Goal: Task Accomplishment & Management: Manage account settings

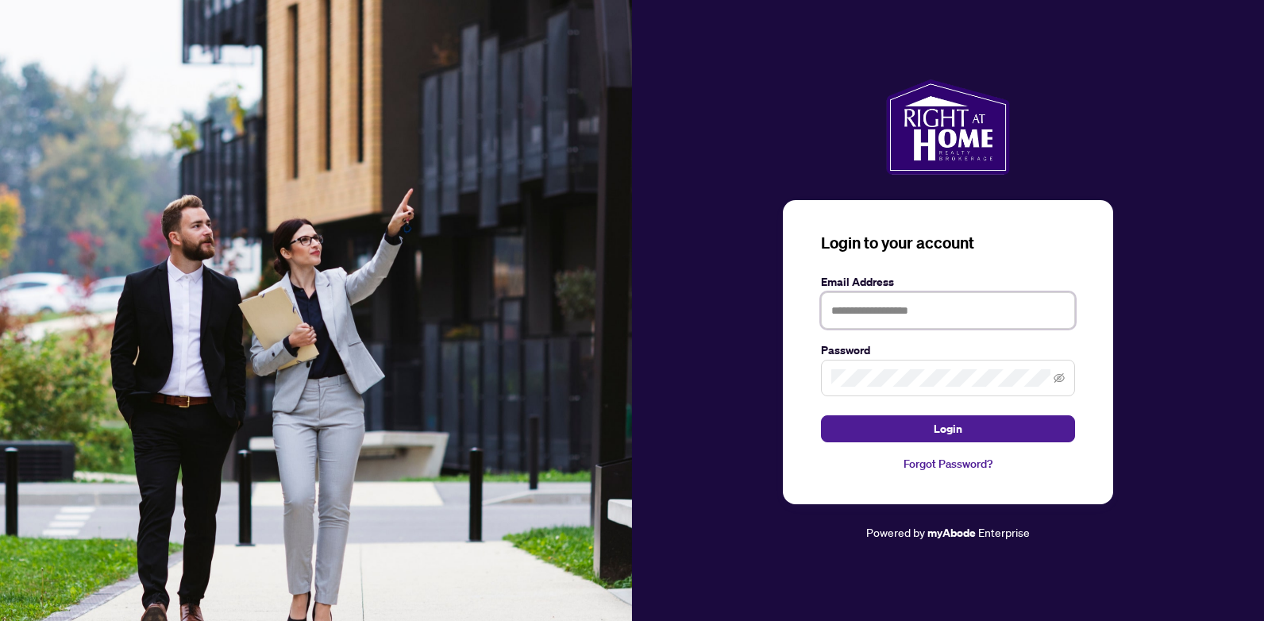
click at [873, 317] on input "text" at bounding box center [948, 310] width 254 height 37
type input "**********"
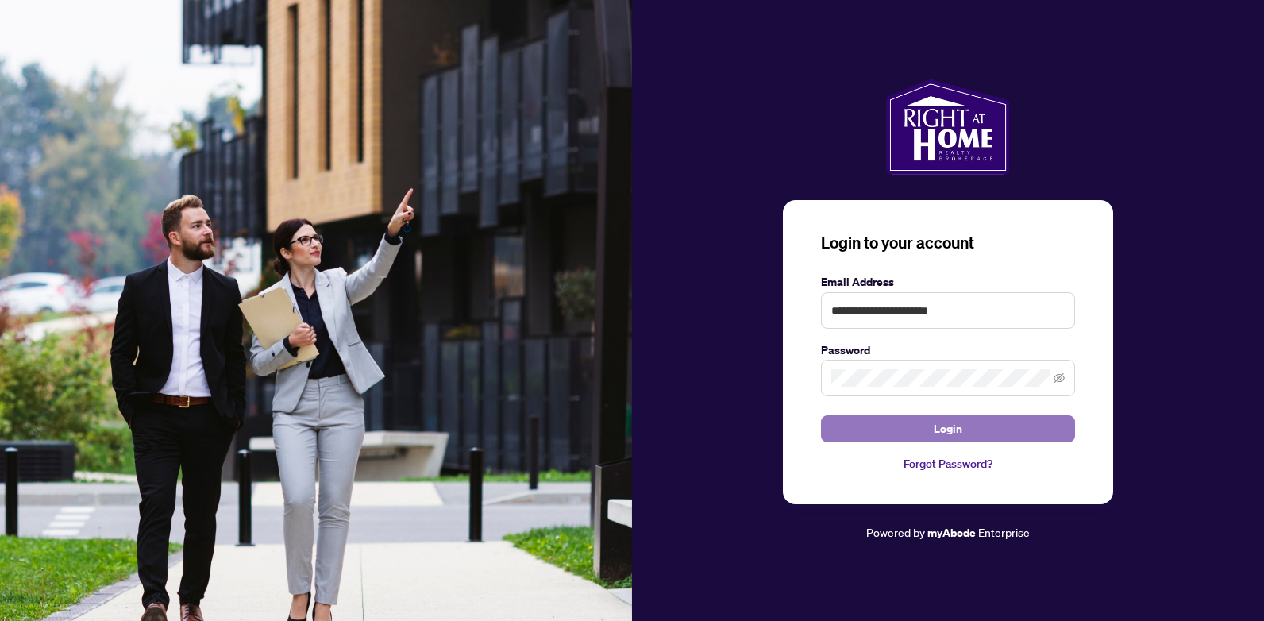
click at [906, 429] on button "Login" at bounding box center [948, 428] width 254 height 27
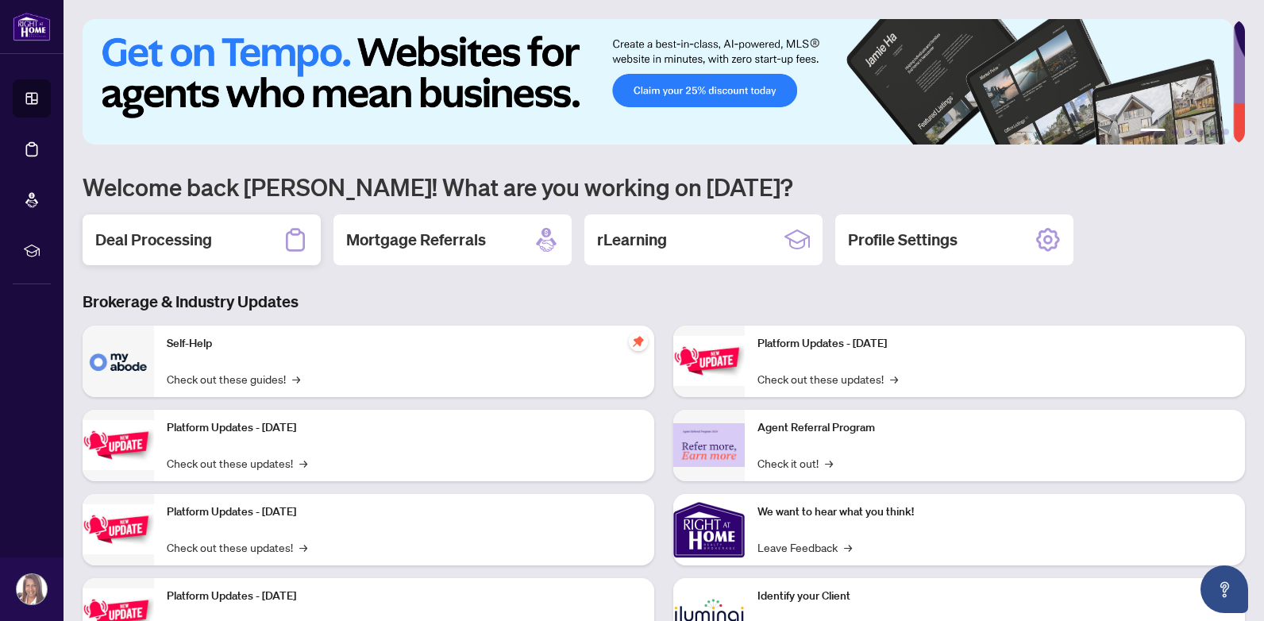
click at [267, 241] on div "Deal Processing" at bounding box center [202, 239] width 238 height 51
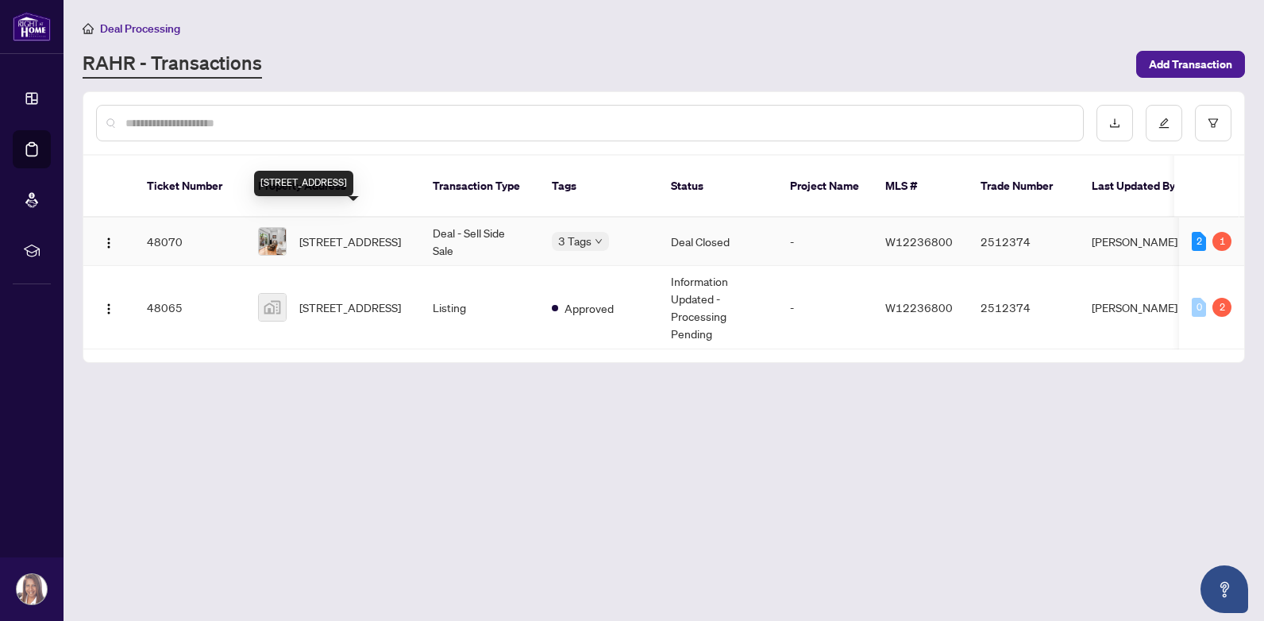
click at [361, 233] on span "[STREET_ADDRESS]" at bounding box center [350, 241] width 102 height 17
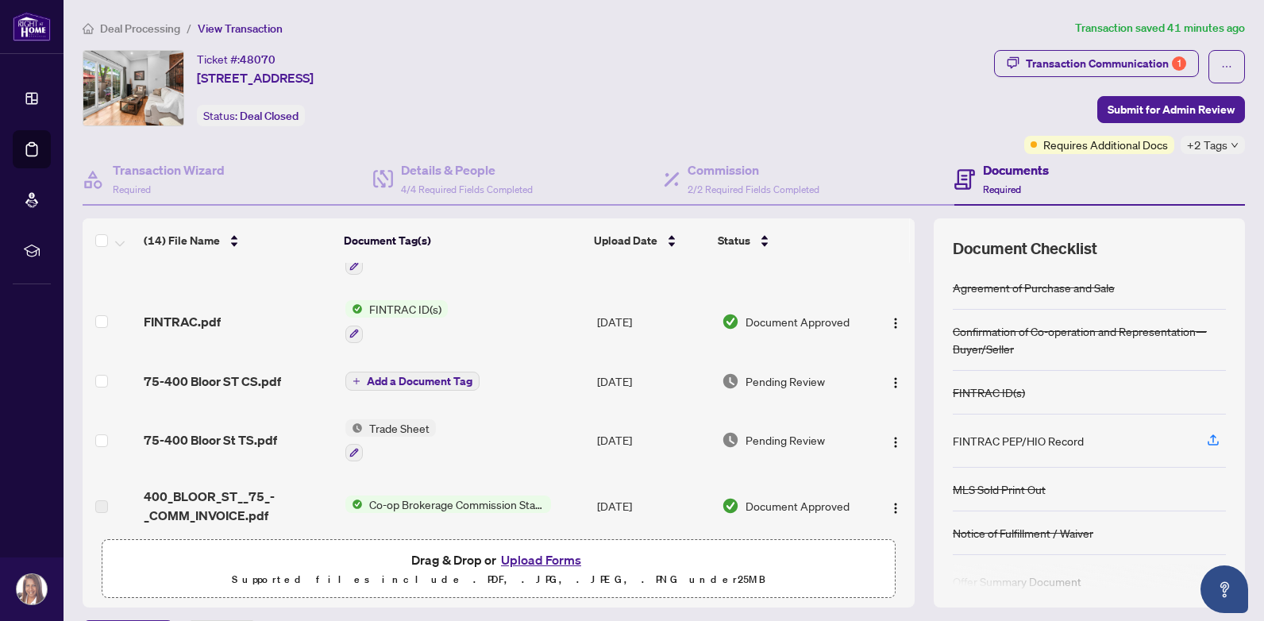
scroll to position [99, 0]
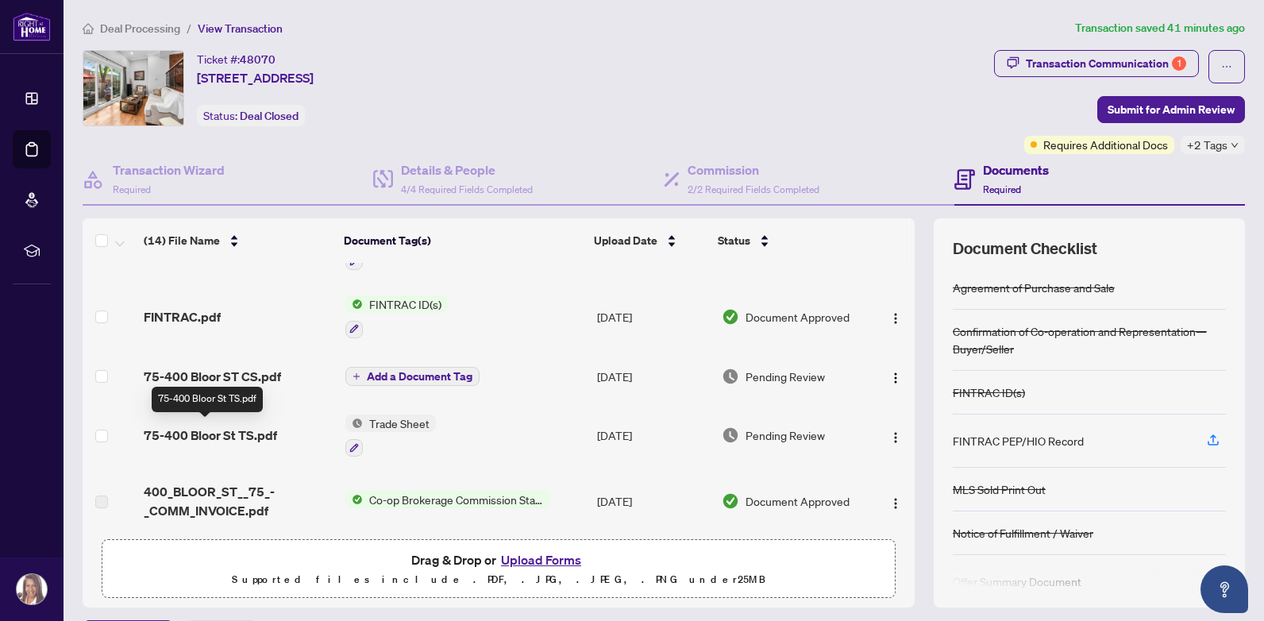
click at [221, 432] on span "75-400 Bloor St TS.pdf" at bounding box center [210, 435] width 133 height 19
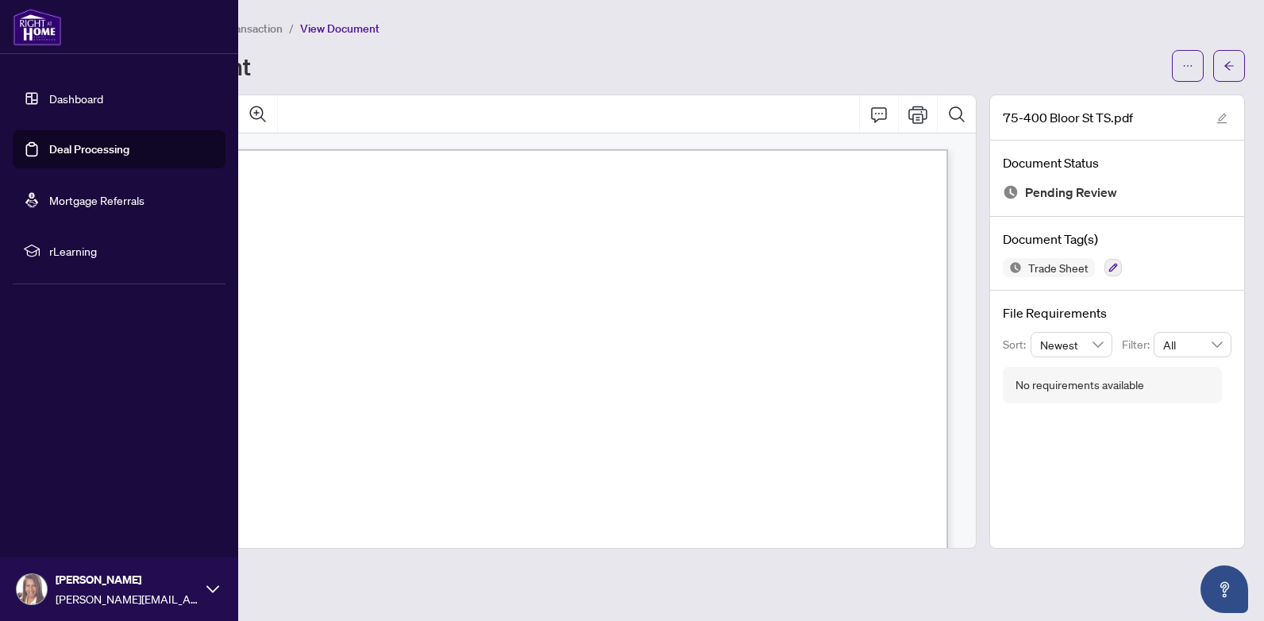
click at [68, 152] on link "Deal Processing" at bounding box center [89, 149] width 80 height 14
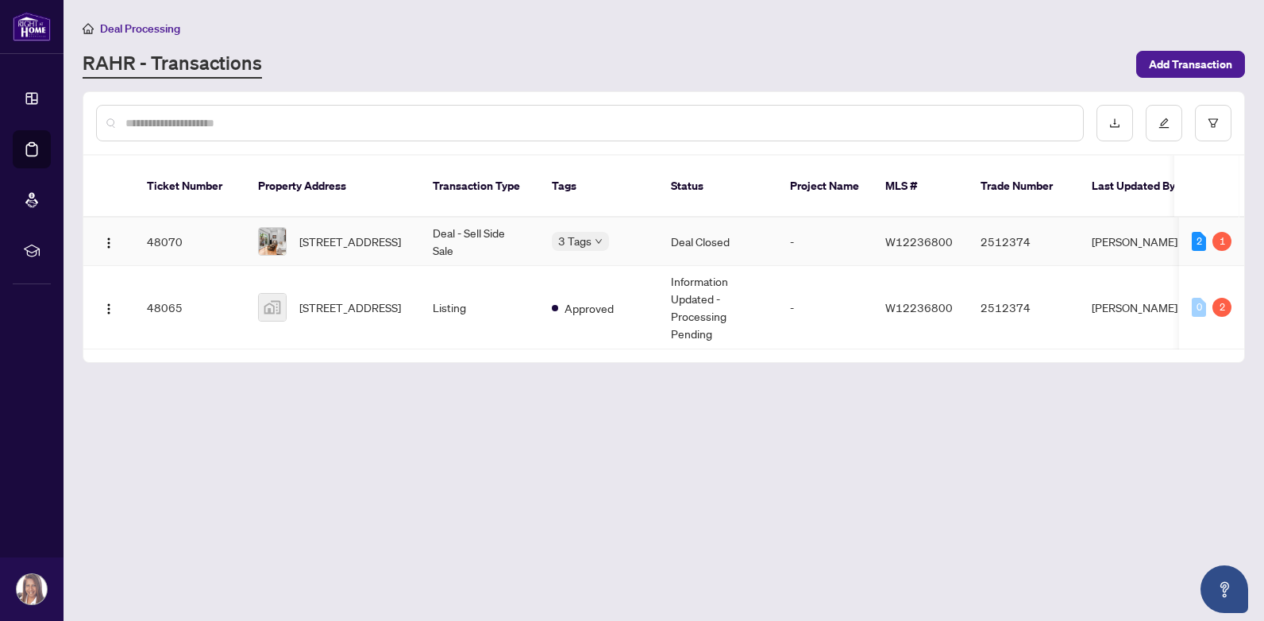
click at [449, 218] on td "Deal - Sell Side Sale" at bounding box center [479, 242] width 119 height 48
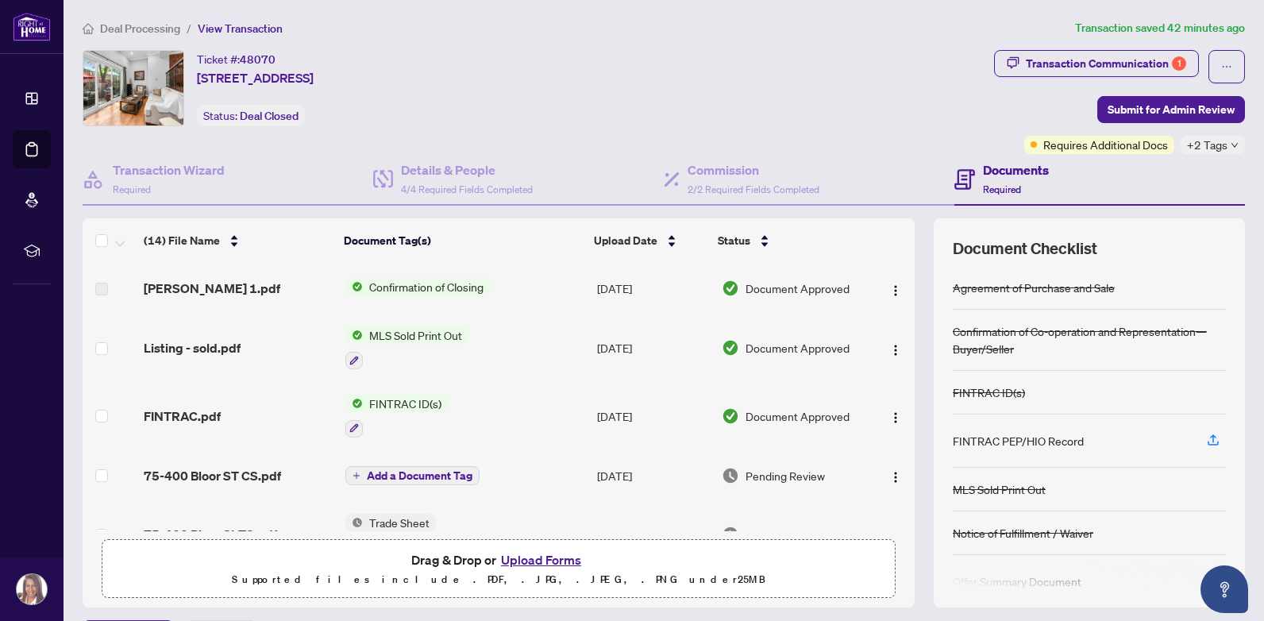
drag, startPoint x: 903, startPoint y: 299, endPoint x: 900, endPoint y: 266, distance: 33.4
click at [902, 258] on div "(14) File Name Document Tag(s) Upload Date Status [PERSON_NAME] 1.pdf Confirmat…" at bounding box center [664, 412] width 1162 height 389
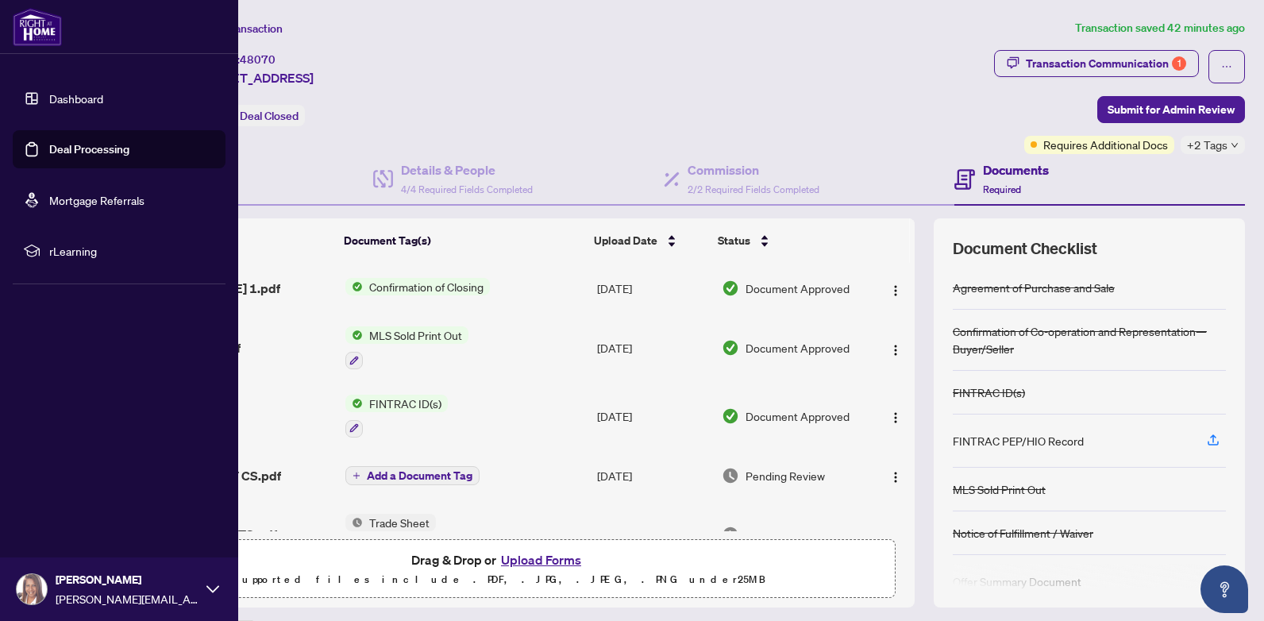
click at [49, 98] on link "Dashboard" at bounding box center [76, 98] width 54 height 14
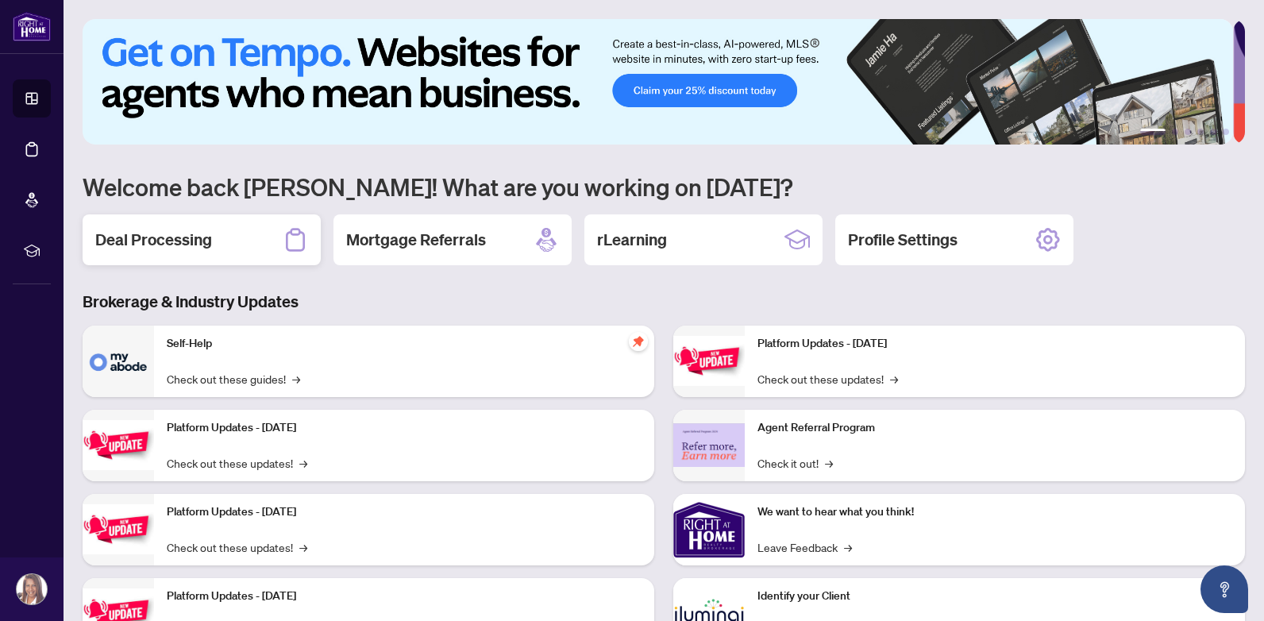
click at [152, 232] on h2 "Deal Processing" at bounding box center [153, 240] width 117 height 22
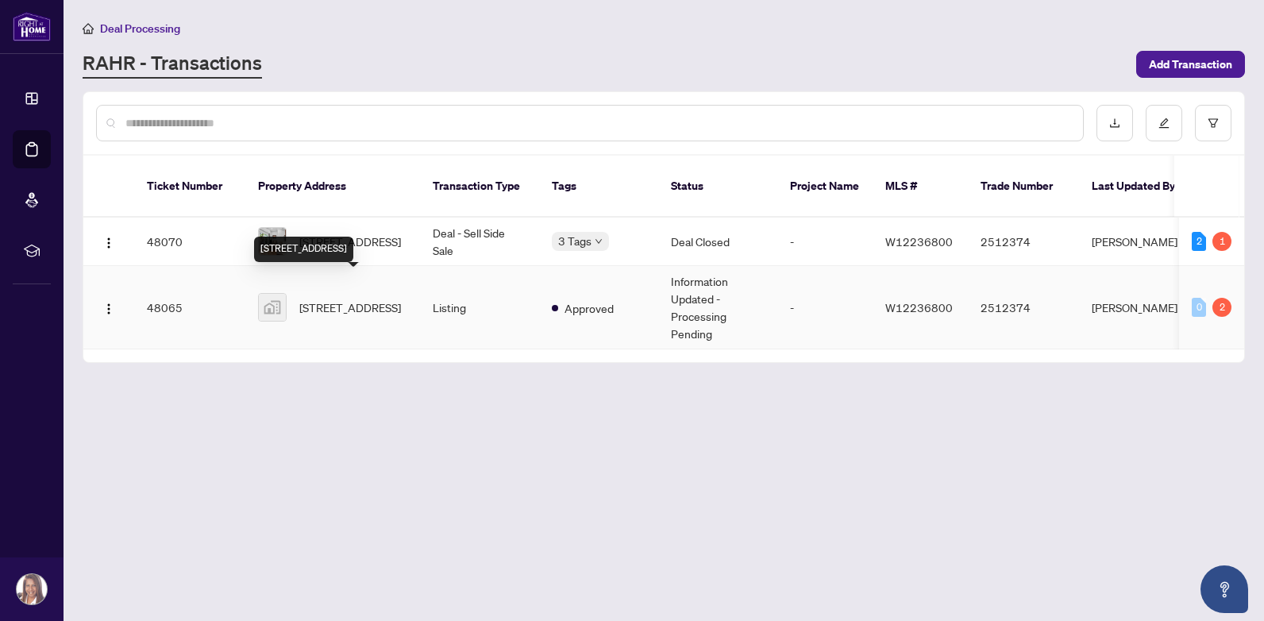
click at [322, 299] on span "[STREET_ADDRESS]" at bounding box center [350, 307] width 102 height 17
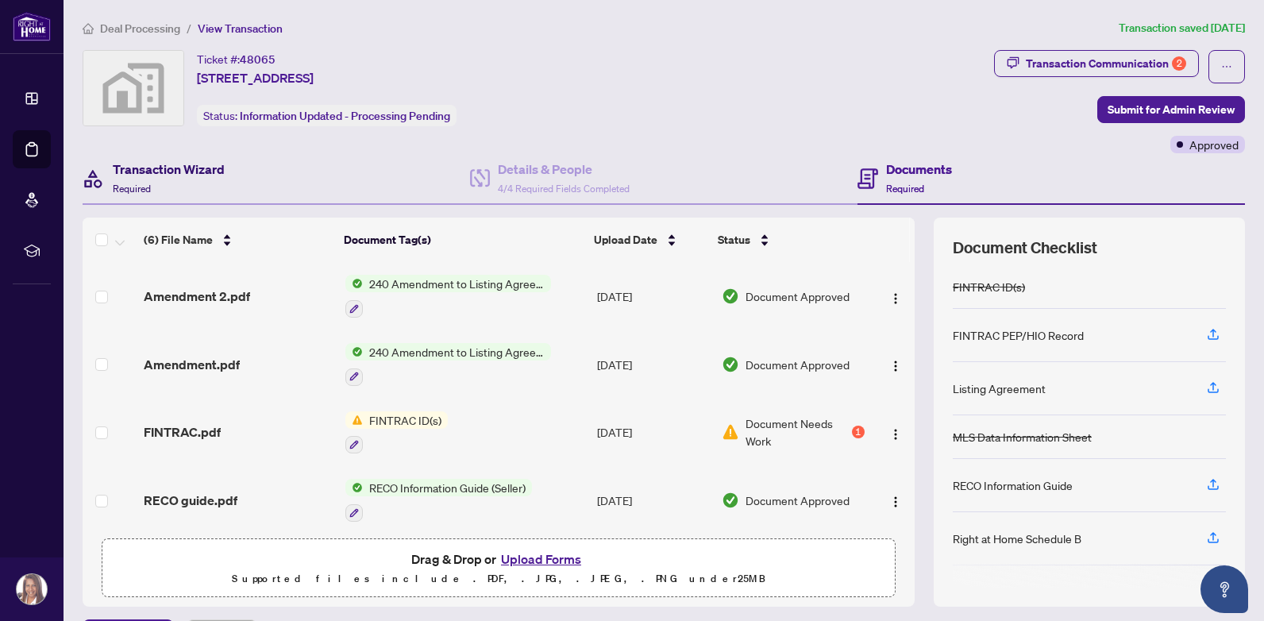
click at [168, 175] on h4 "Transaction Wizard" at bounding box center [169, 169] width 112 height 19
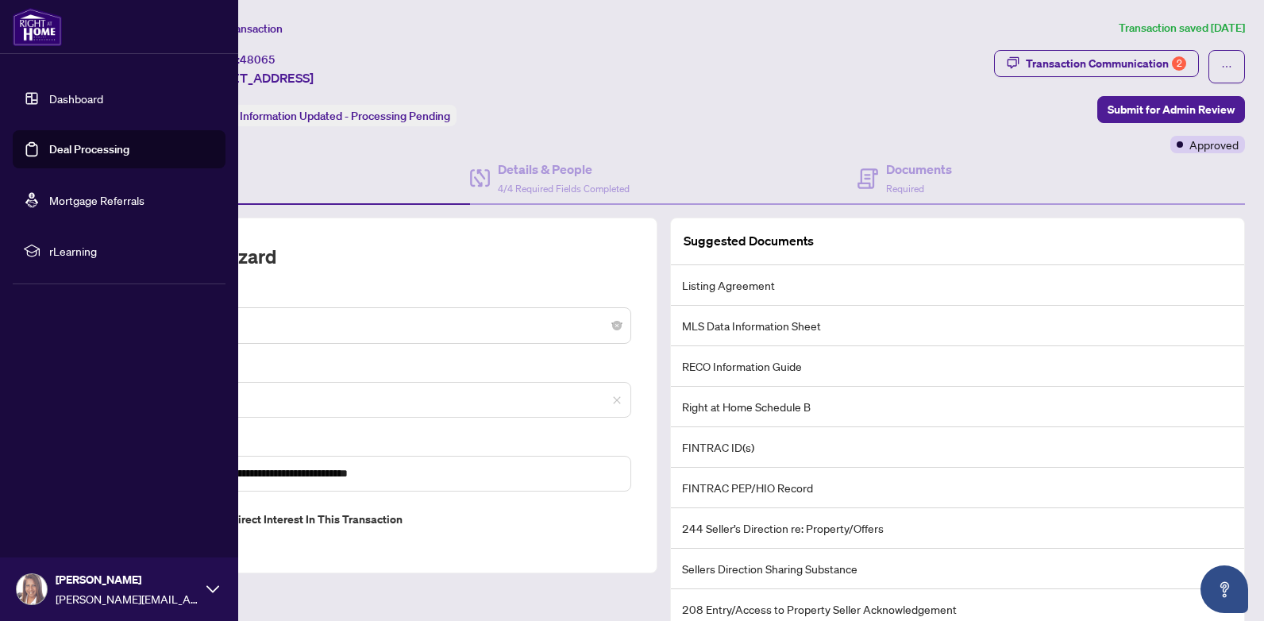
click at [49, 146] on link "Deal Processing" at bounding box center [89, 149] width 80 height 14
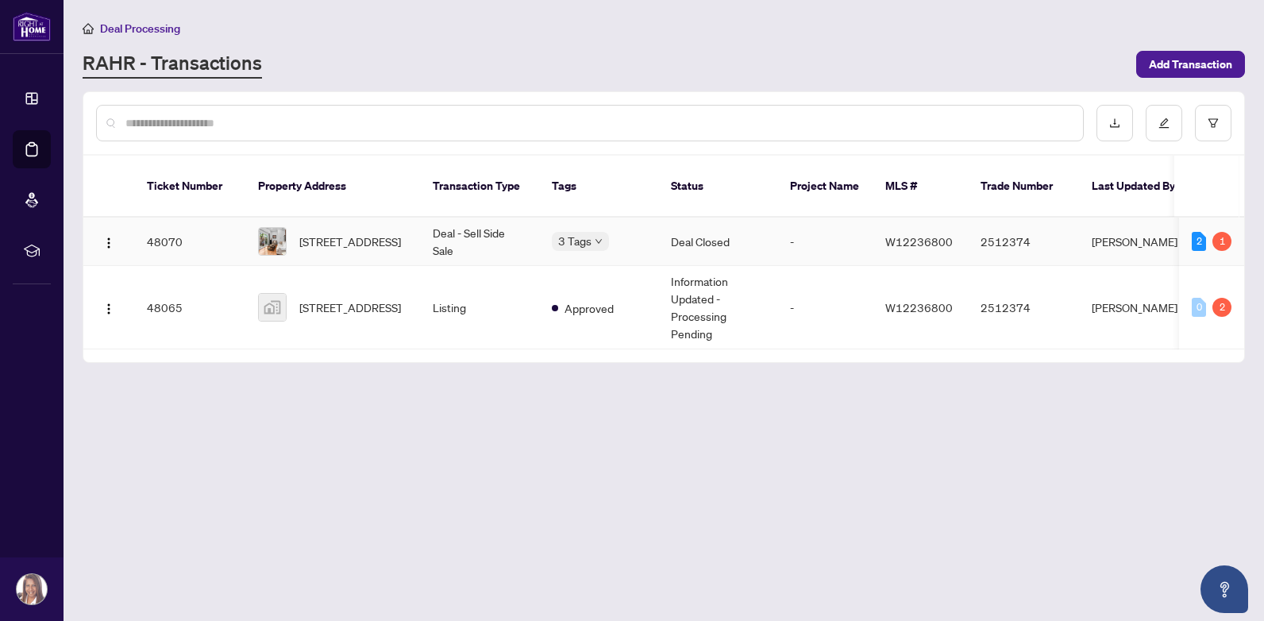
click at [449, 226] on td "Deal - Sell Side Sale" at bounding box center [479, 242] width 119 height 48
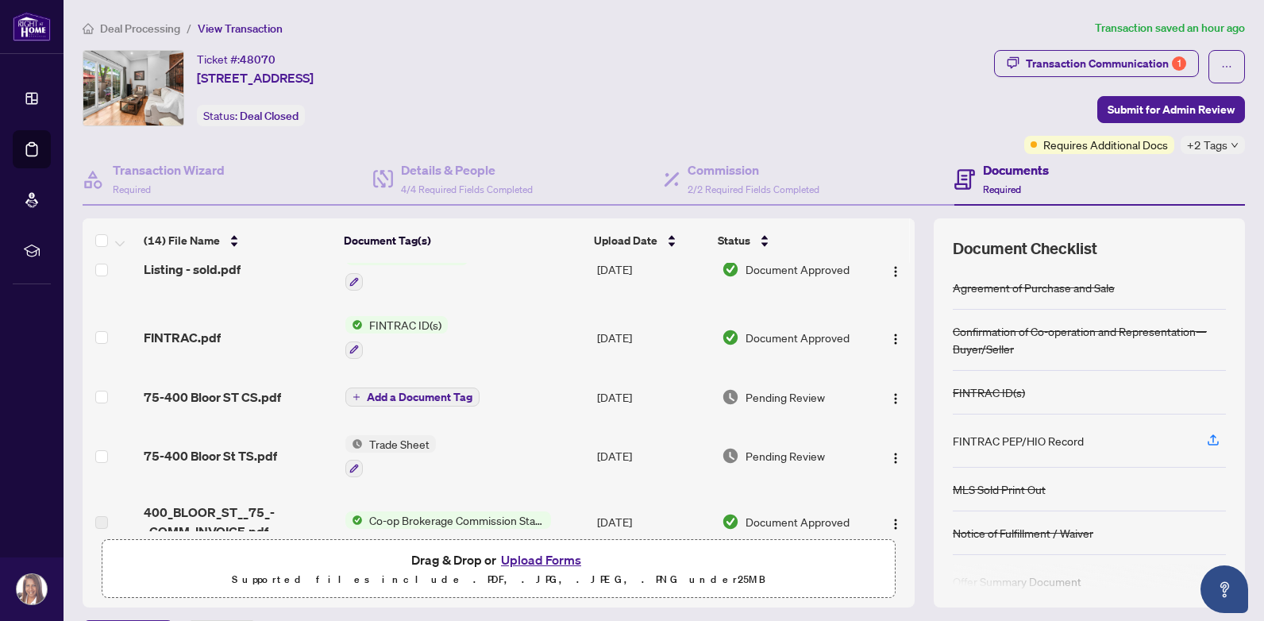
scroll to position [82, 0]
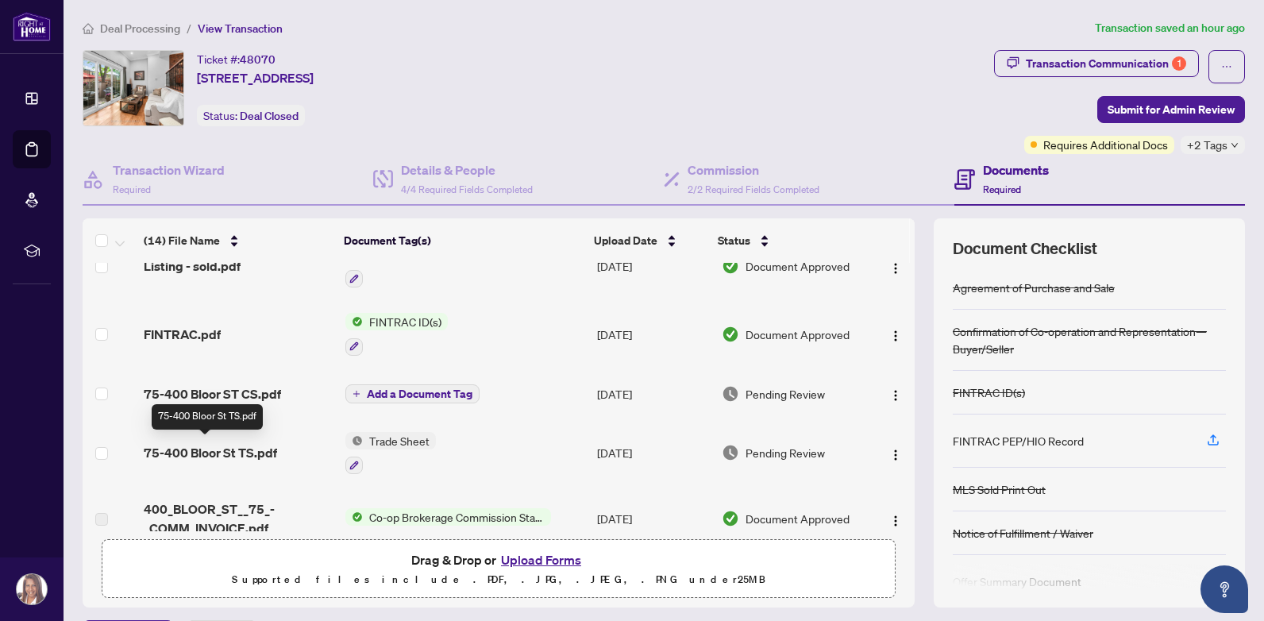
click at [256, 453] on span "75-400 Bloor St TS.pdf" at bounding box center [210, 452] width 133 height 19
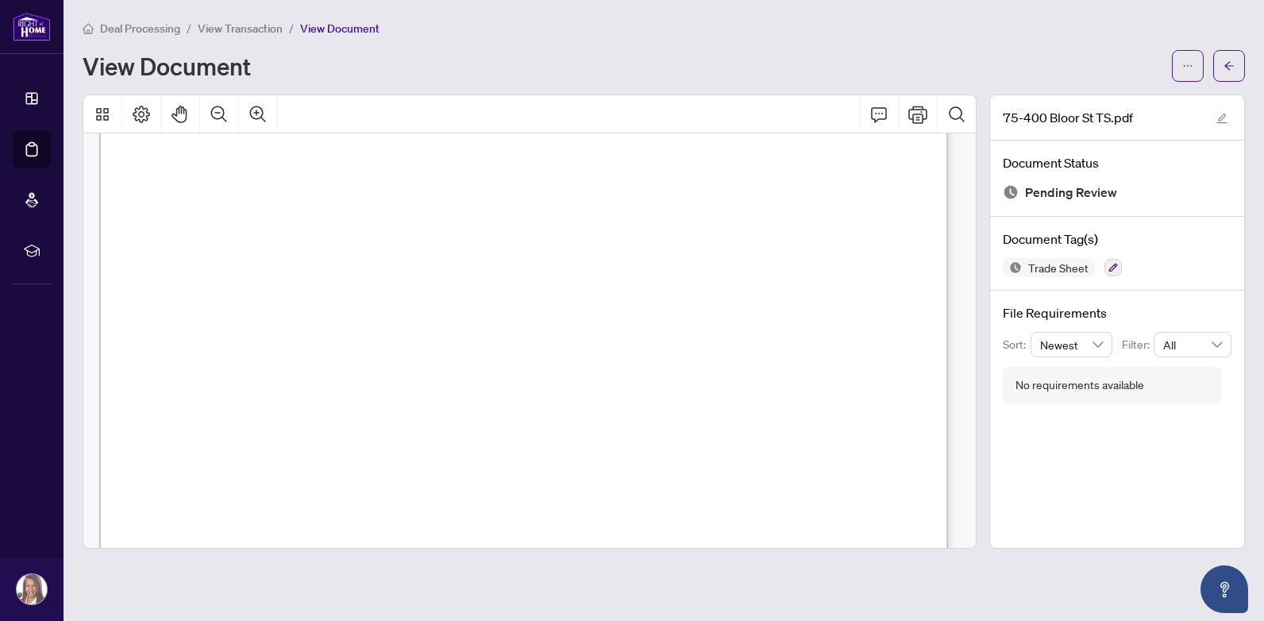
scroll to position [369, 0]
